Goal: Transaction & Acquisition: Obtain resource

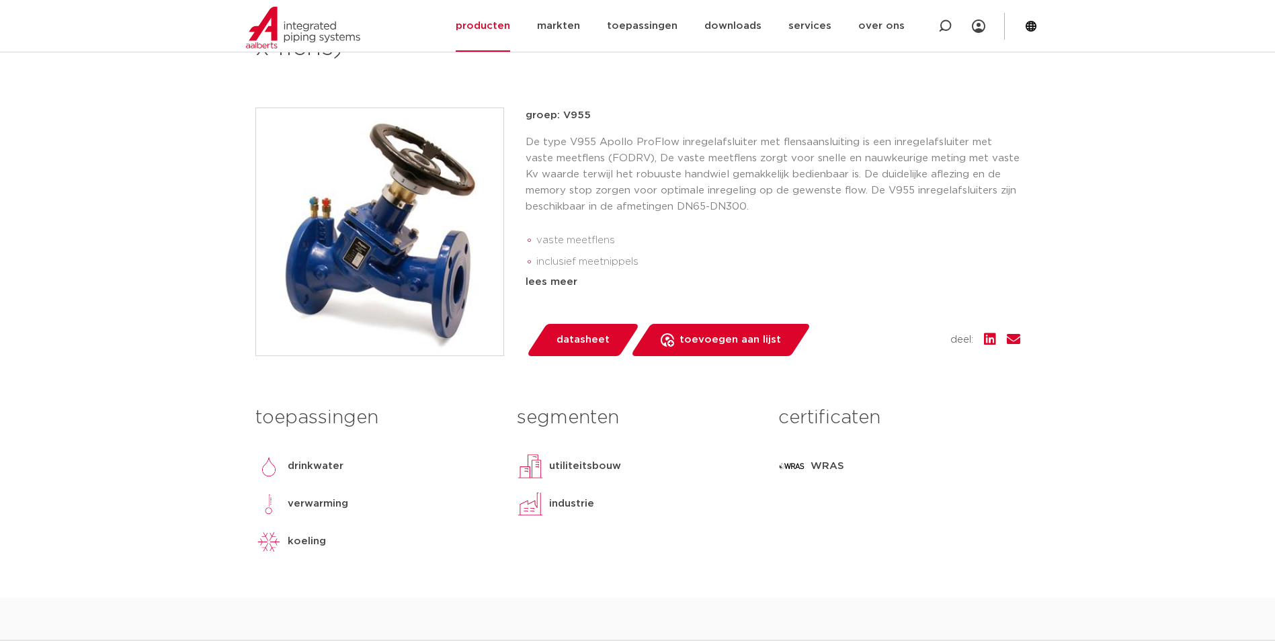
scroll to position [268, 0]
click at [587, 342] on span "datasheet" at bounding box center [583, 340] width 53 height 22
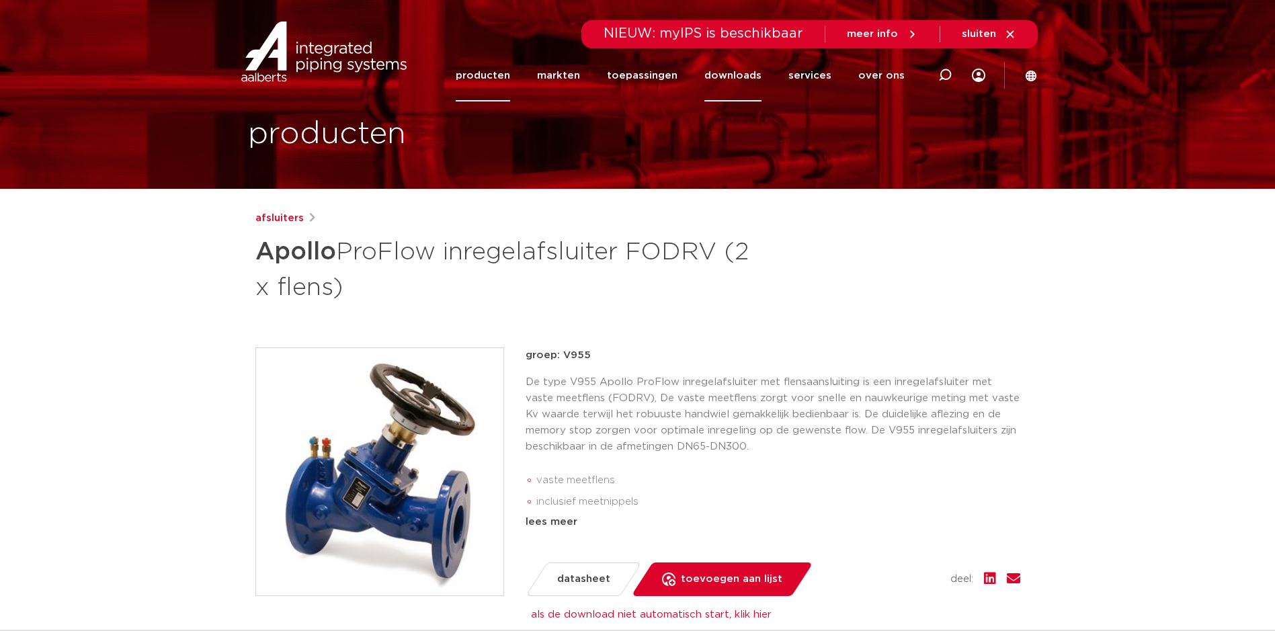
scroll to position [27, 0]
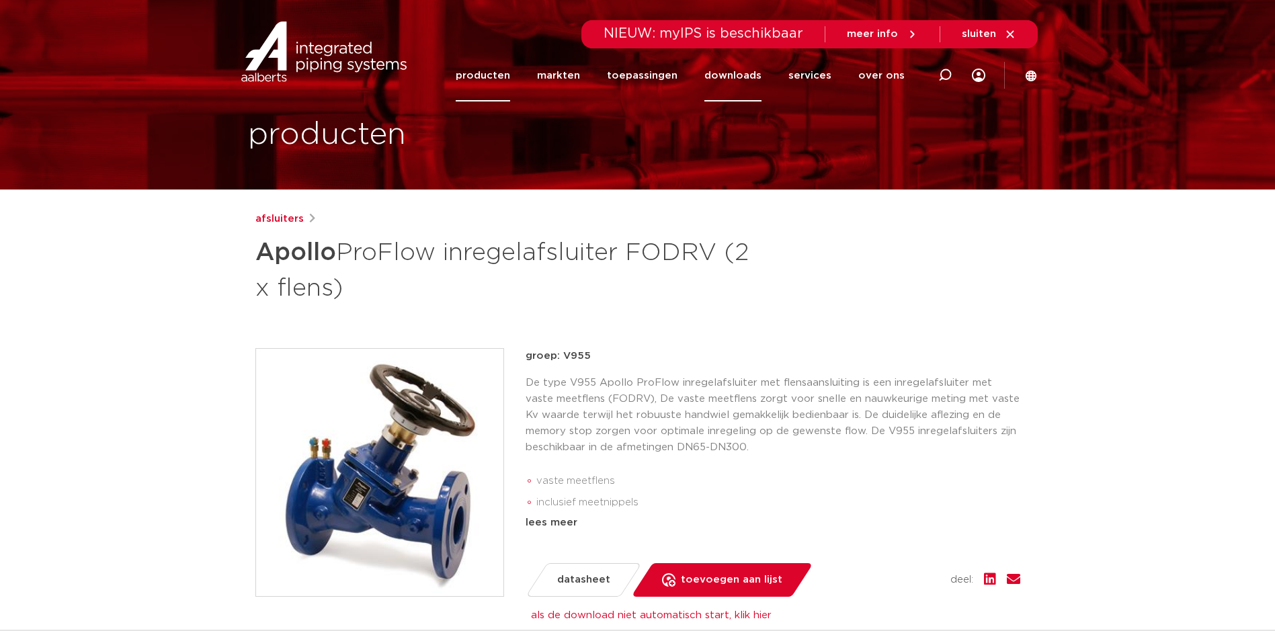
click at [751, 75] on link "downloads" at bounding box center [732, 76] width 57 height 52
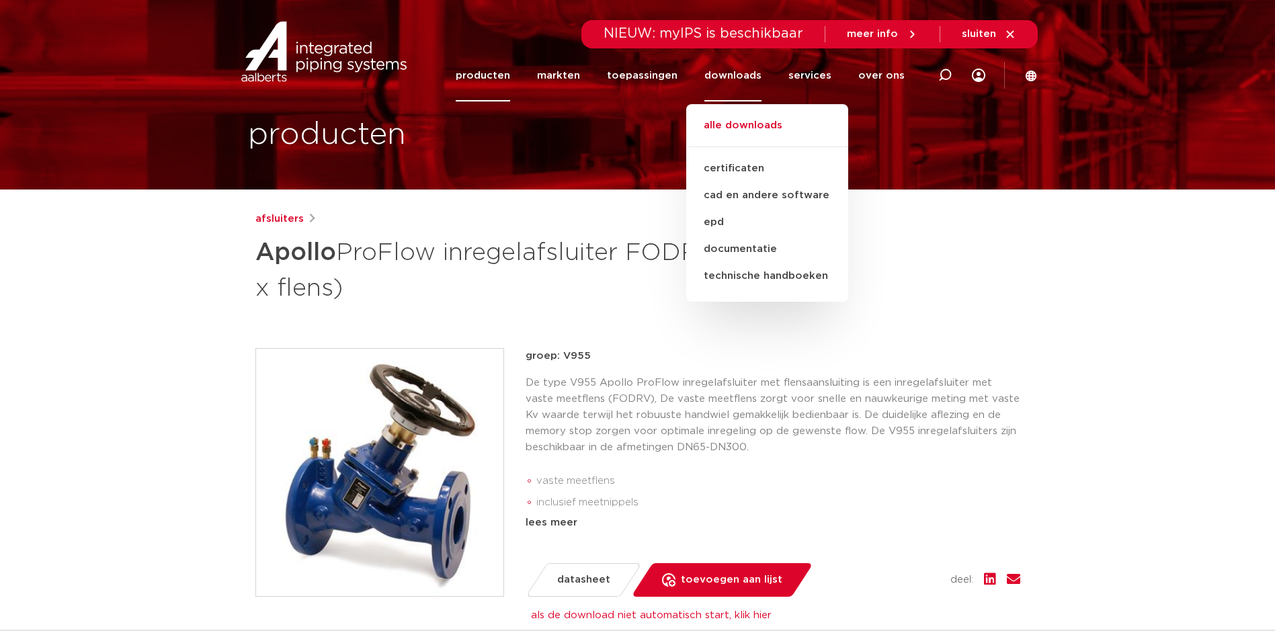
click at [751, 122] on link "alle downloads" at bounding box center [767, 133] width 162 height 30
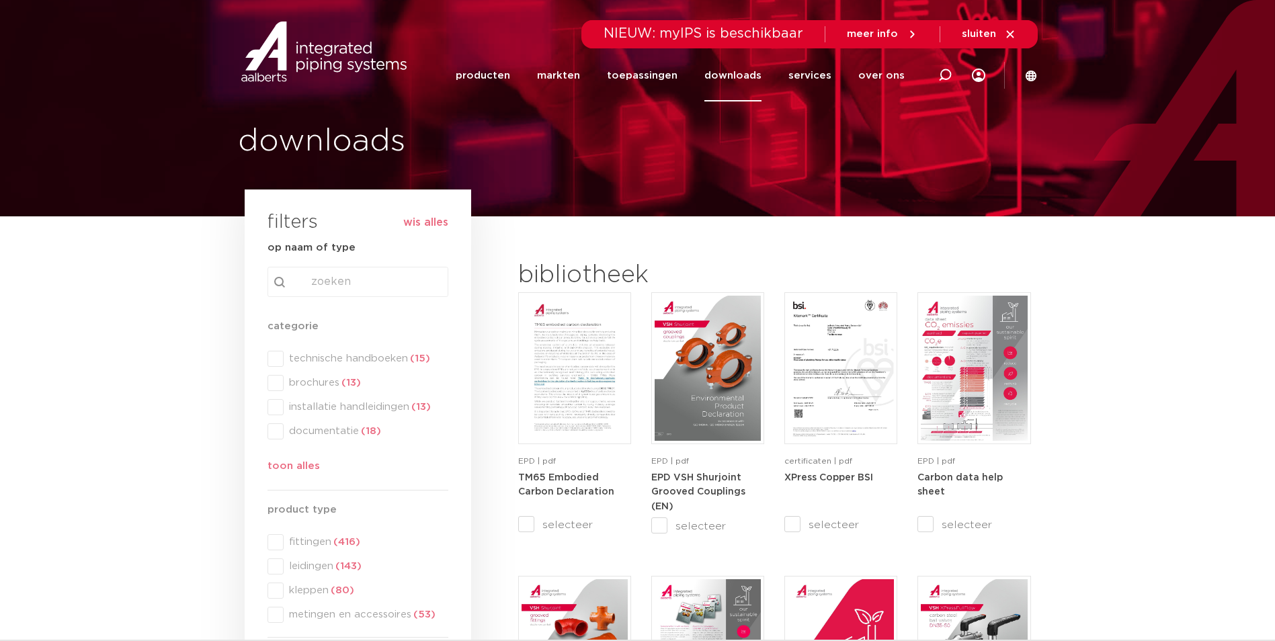
click at [335, 275] on div "search Search content Clear" at bounding box center [358, 282] width 181 height 30
click at [331, 281] on input "Search content" at bounding box center [358, 282] width 181 height 30
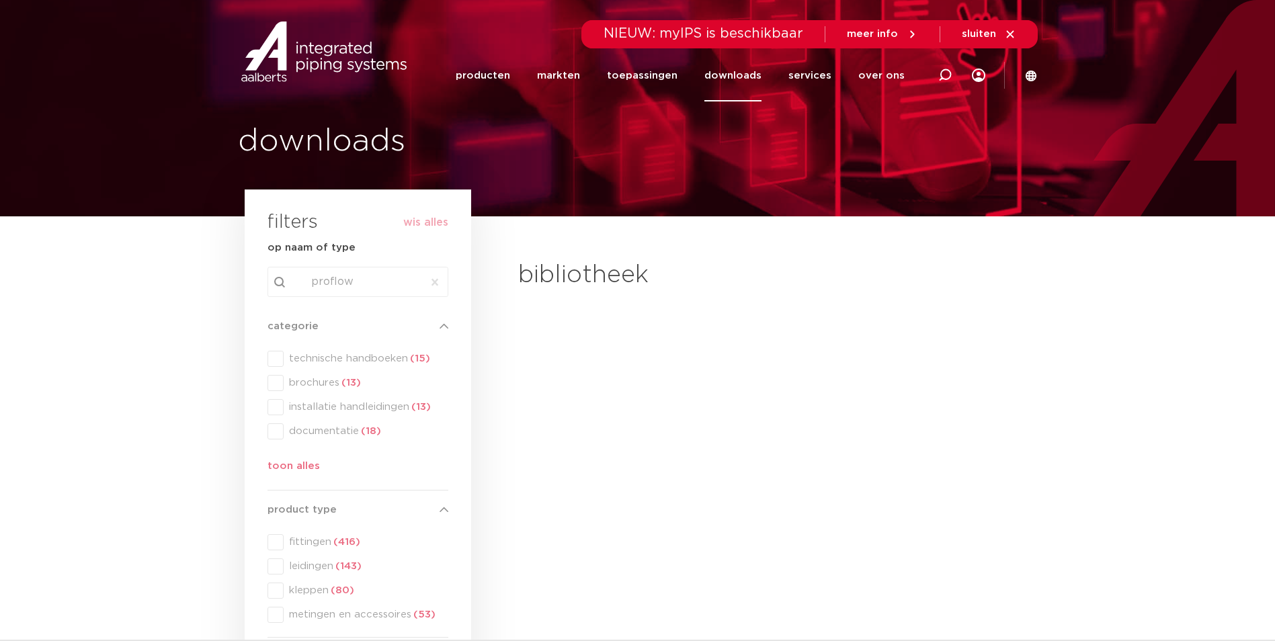
type input "proflow"
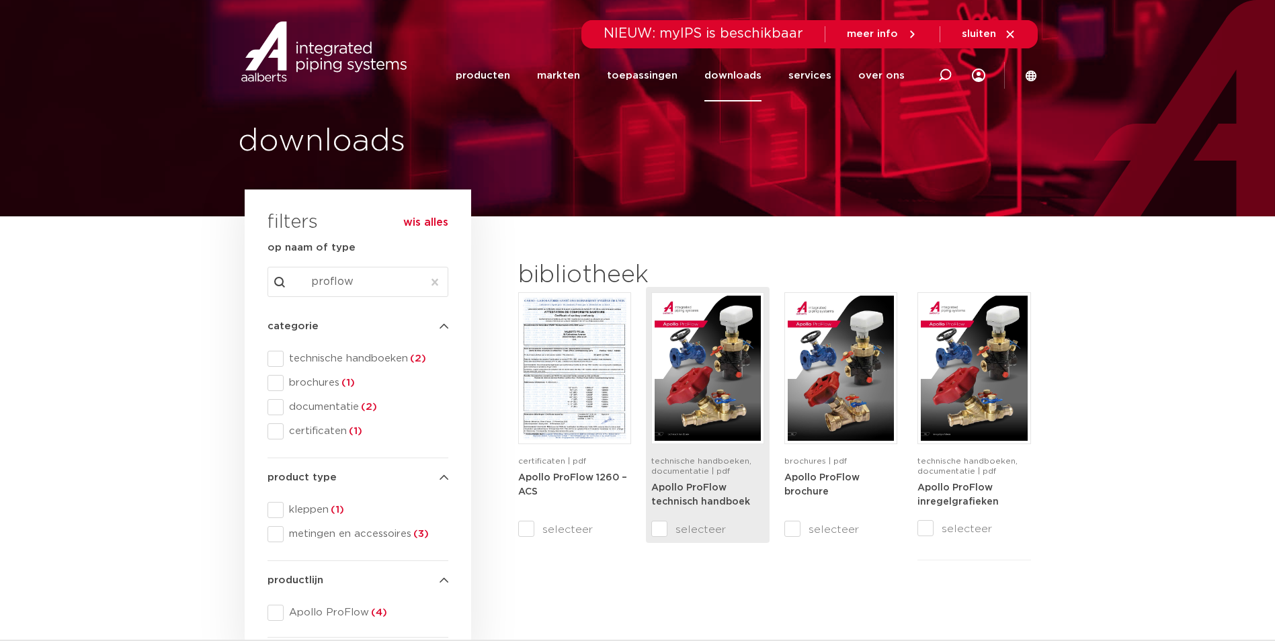
click at [694, 495] on strong "Apollo ProFlow technisch handboek" at bounding box center [700, 495] width 99 height 24
